Goal: Task Accomplishment & Management: Use online tool/utility

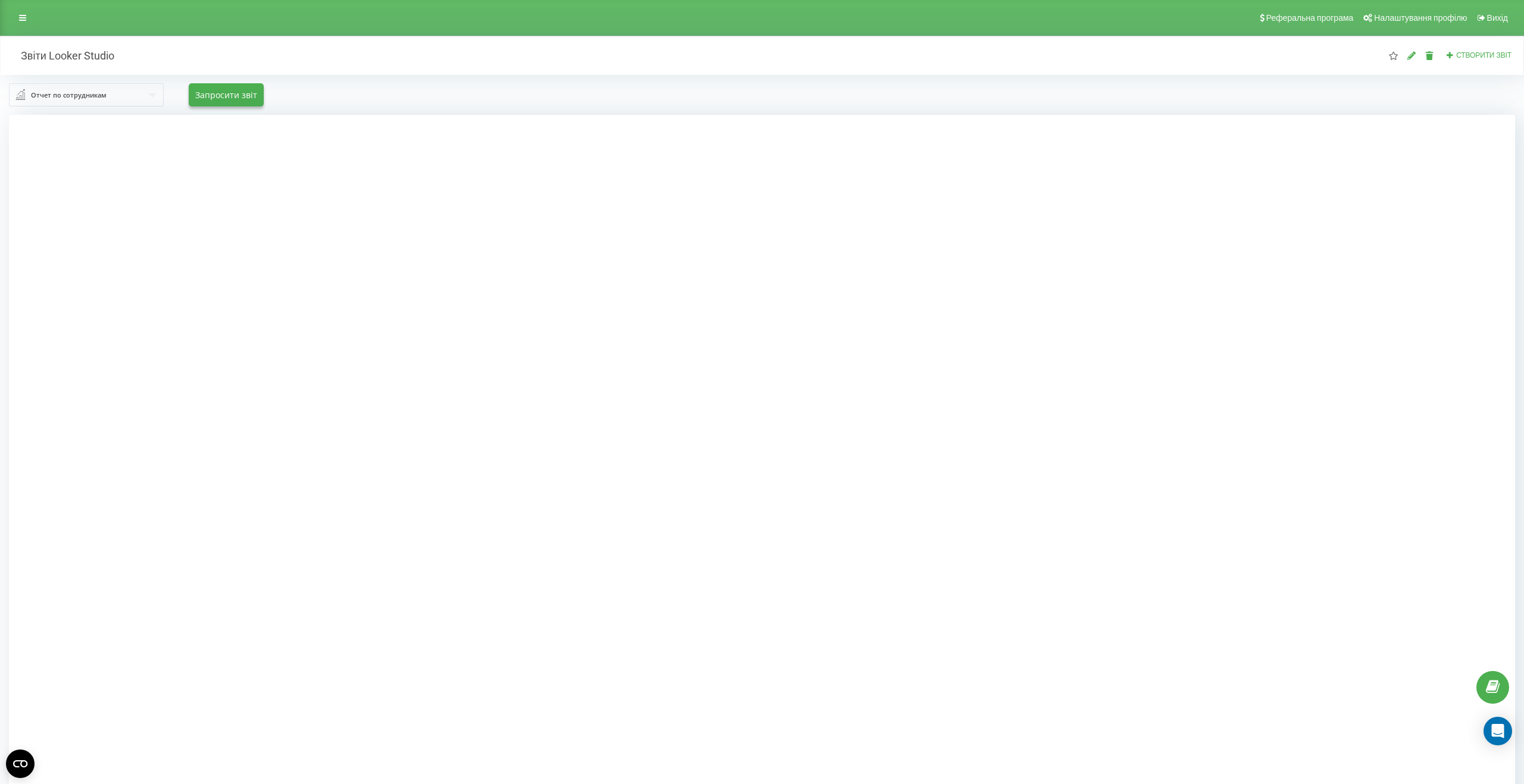
click at [65, 95] on div "Отчет по сотрудникам" at bounding box center [68, 95] width 75 height 13
click at [154, 223] on span "Отчет по входящим звонкам по источникам" at bounding box center [107, 219] width 156 height 10
click at [236, 94] on button "Запросити звіт" at bounding box center [226, 95] width 75 height 23
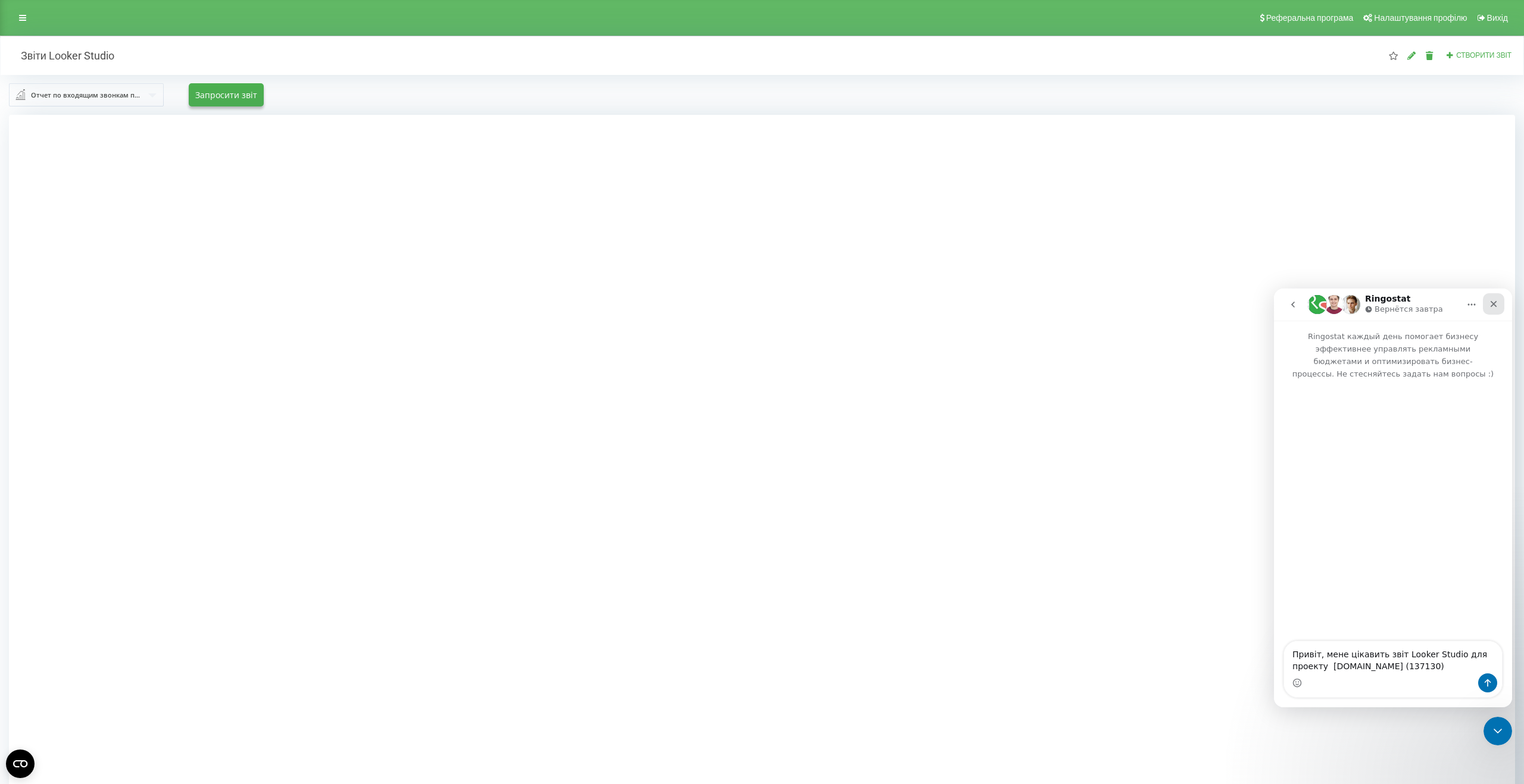
click at [1491, 303] on icon "Закрыть" at bounding box center [1493, 304] width 9 height 9
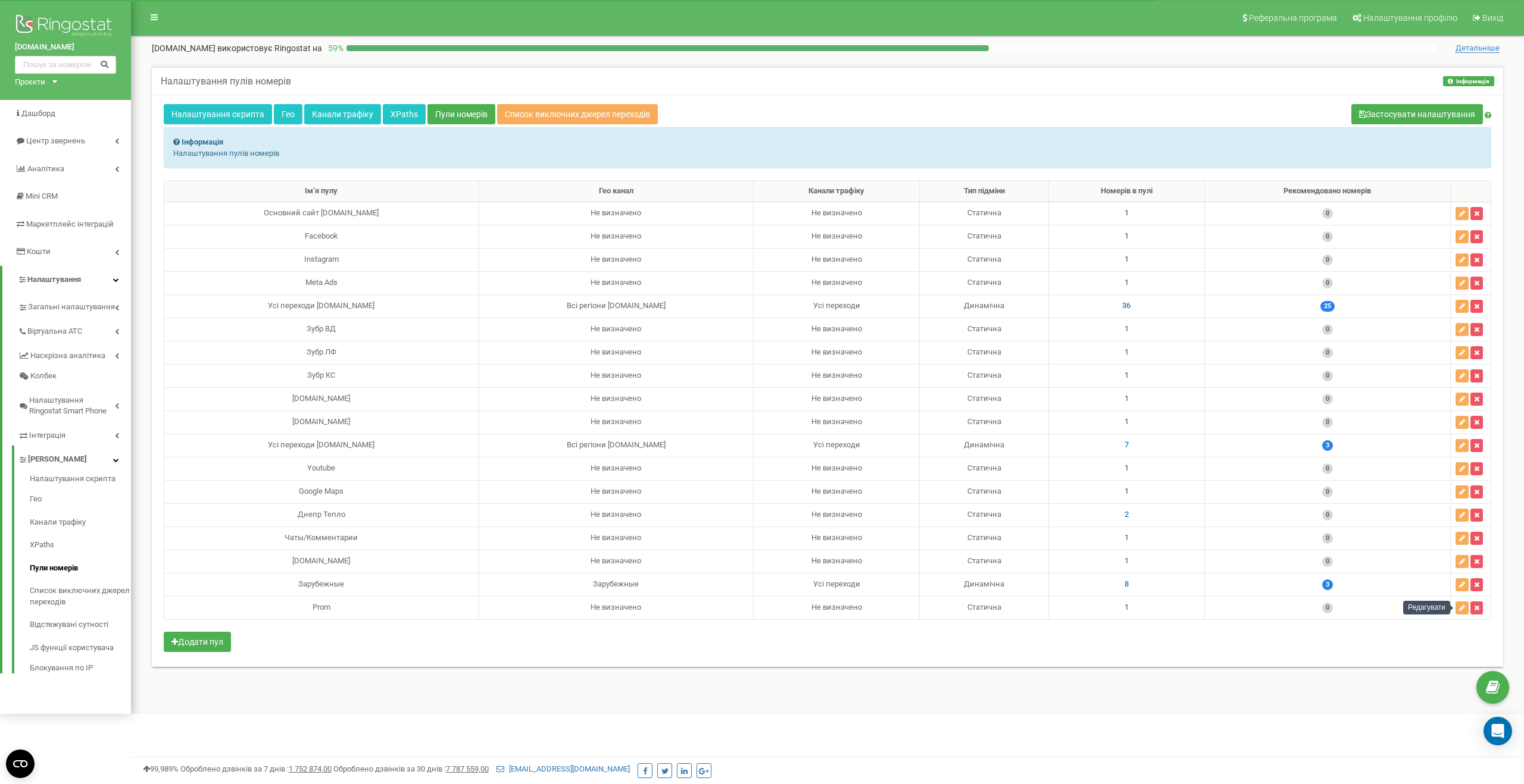
click at [1463, 607] on icon "button" at bounding box center [1462, 608] width 6 height 7
